Goal: Information Seeking & Learning: Find specific fact

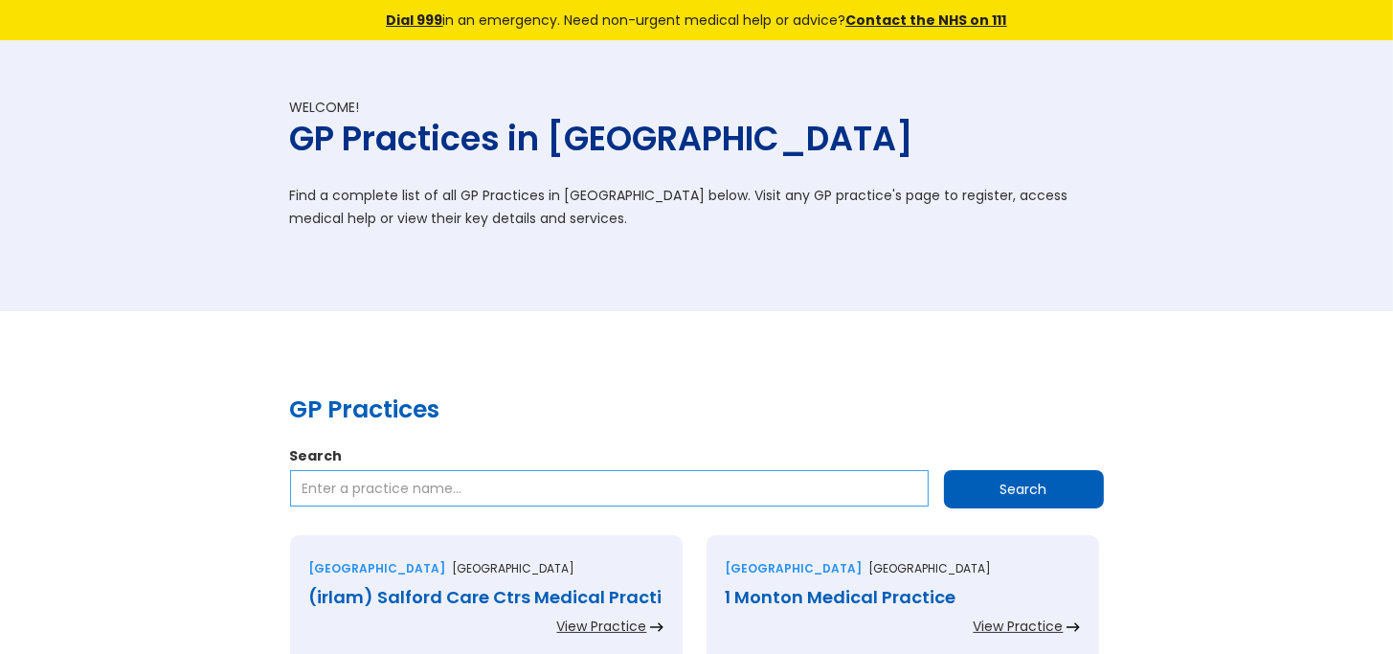
click at [337, 483] on input "Search" at bounding box center [609, 488] width 639 height 36
type input "Steel City GP"
click at [1048, 494] on input "Search" at bounding box center [1024, 489] width 160 height 38
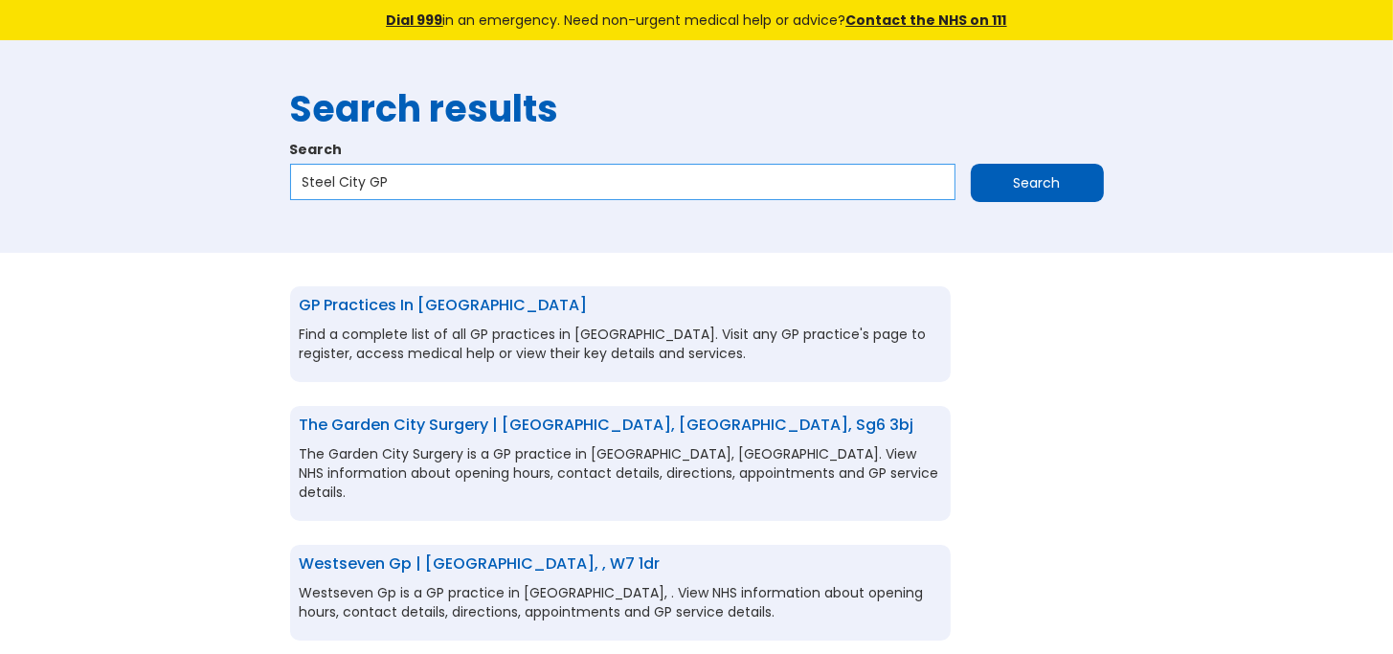
click at [427, 175] on input "Steel City GP" at bounding box center [623, 182] width 666 height 36
click at [382, 183] on input "Steel City Shffield" at bounding box center [623, 182] width 666 height 36
type input "Steel City Sheffield"
click at [1012, 181] on input "Search" at bounding box center [1037, 183] width 133 height 38
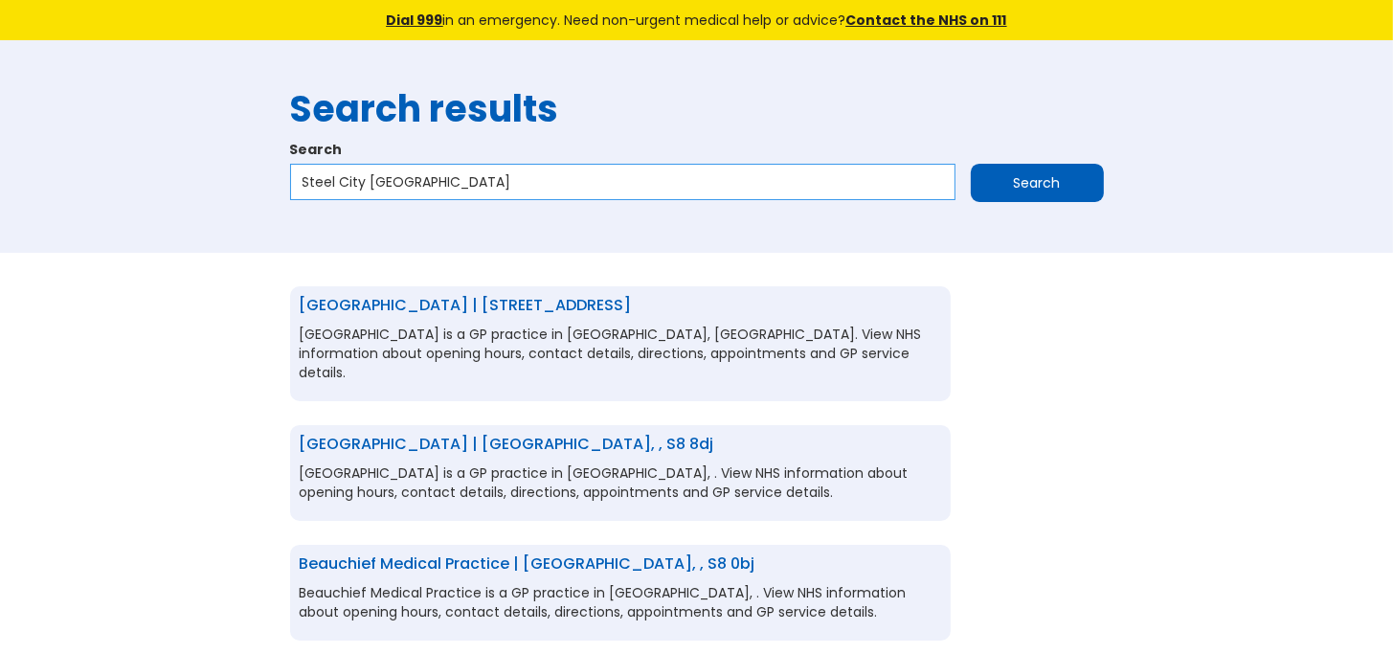
click at [369, 183] on input "Steel City [GEOGRAPHIC_DATA]" at bounding box center [623, 182] width 666 height 36
type input "Steel City Shoreham Street Sheffield"
click at [1033, 183] on input "Search" at bounding box center [1037, 183] width 133 height 38
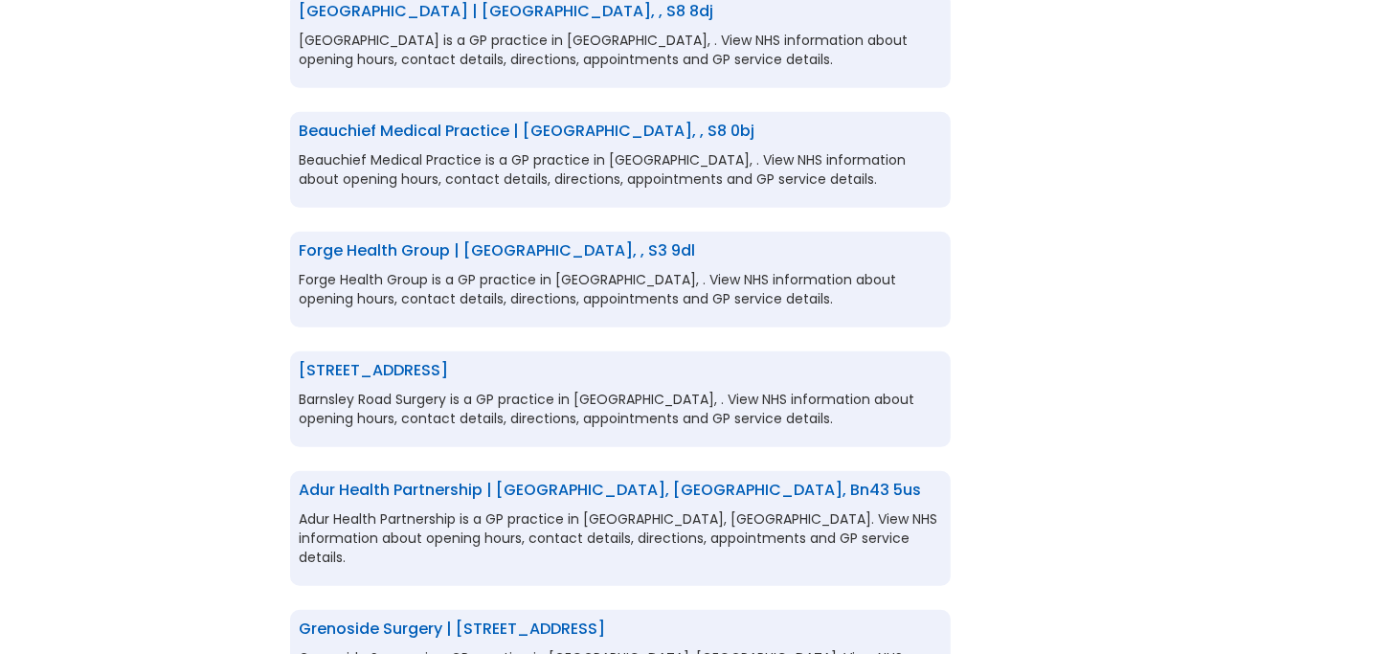
scroll to position [1012, 0]
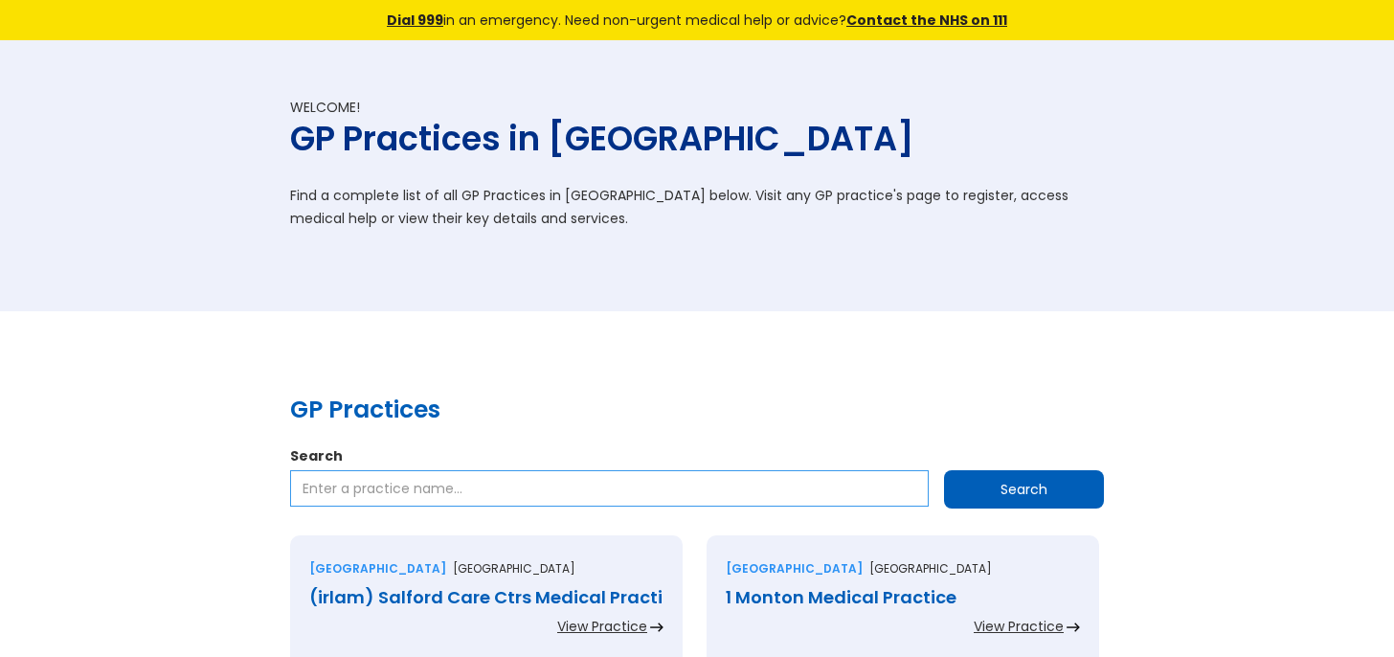
drag, startPoint x: 358, startPoint y: 498, endPoint x: 357, endPoint y: 486, distance: 12.5
click at [358, 498] on input "Search" at bounding box center [609, 488] width 639 height 36
type input "Streel City General Practice"
click at [1016, 508] on input "Search" at bounding box center [1024, 489] width 160 height 38
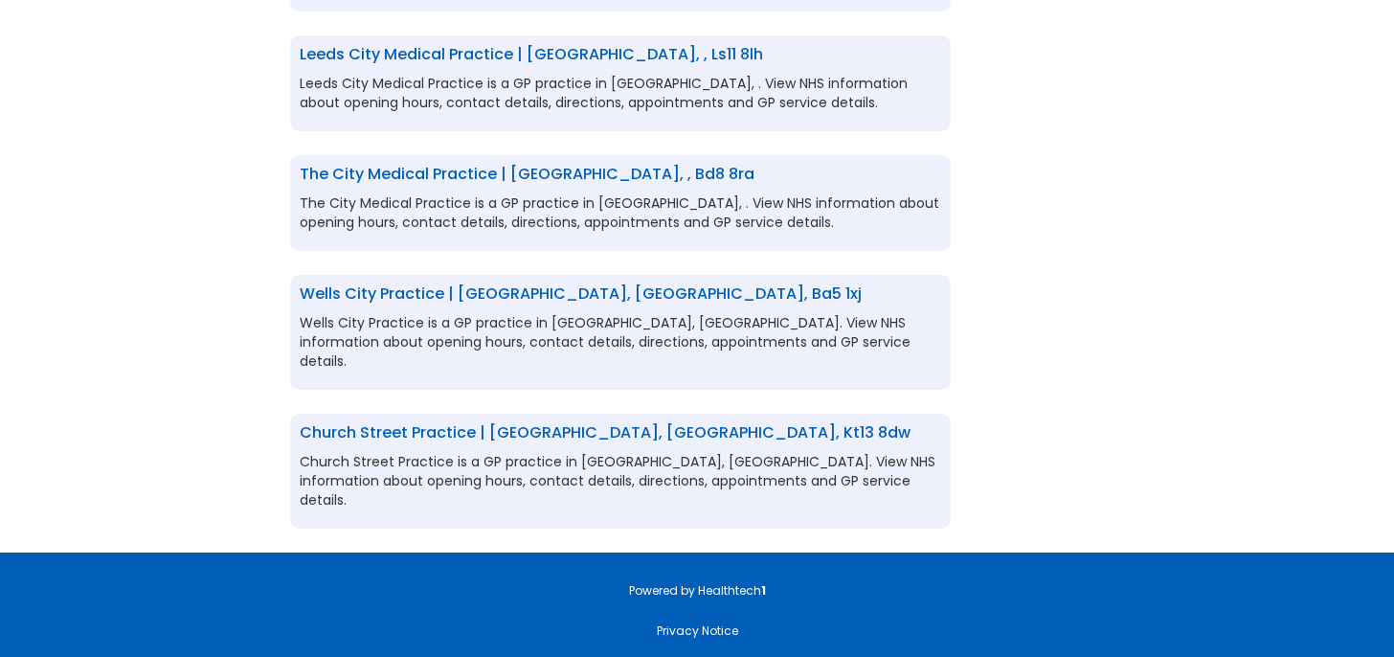
scroll to position [1028, 0]
